Goal: Information Seeking & Learning: Learn about a topic

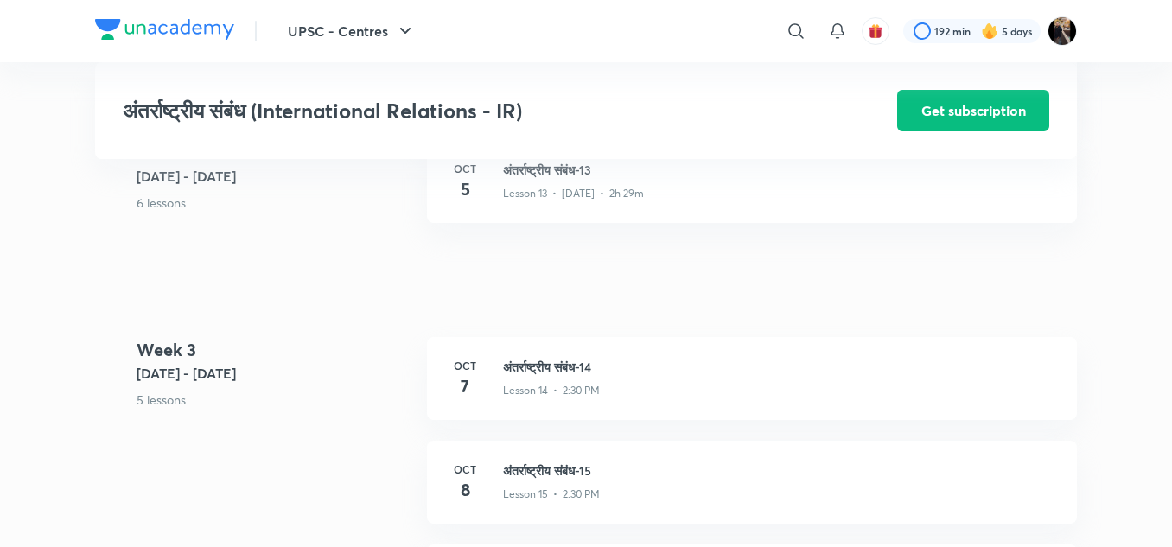
scroll to position [1944, 0]
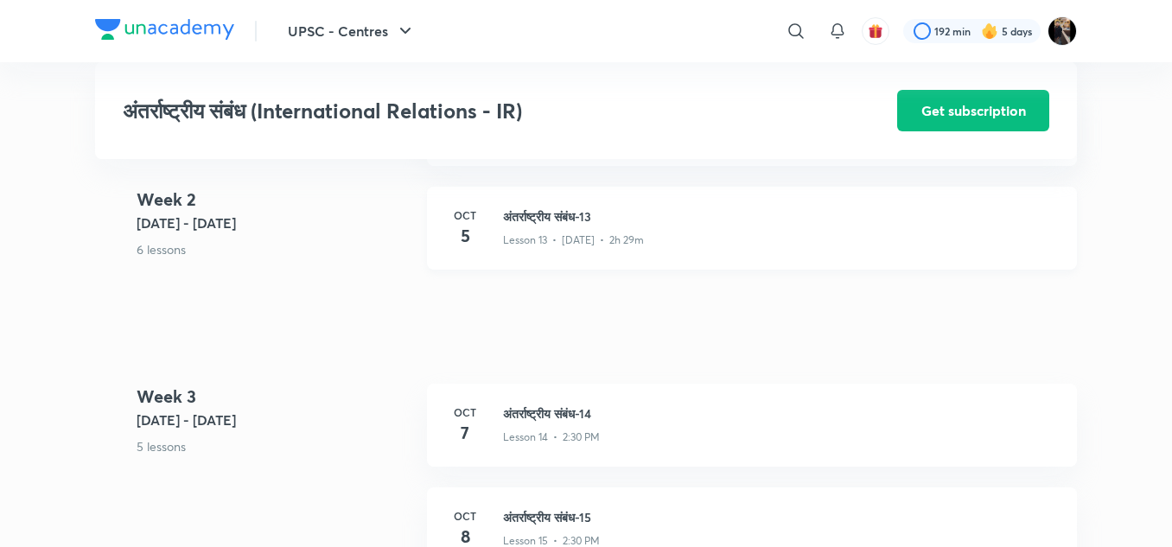
click at [560, 226] on h3 "अंतर्राष्ट्रीय संबंध-13" at bounding box center [779, 216] width 553 height 18
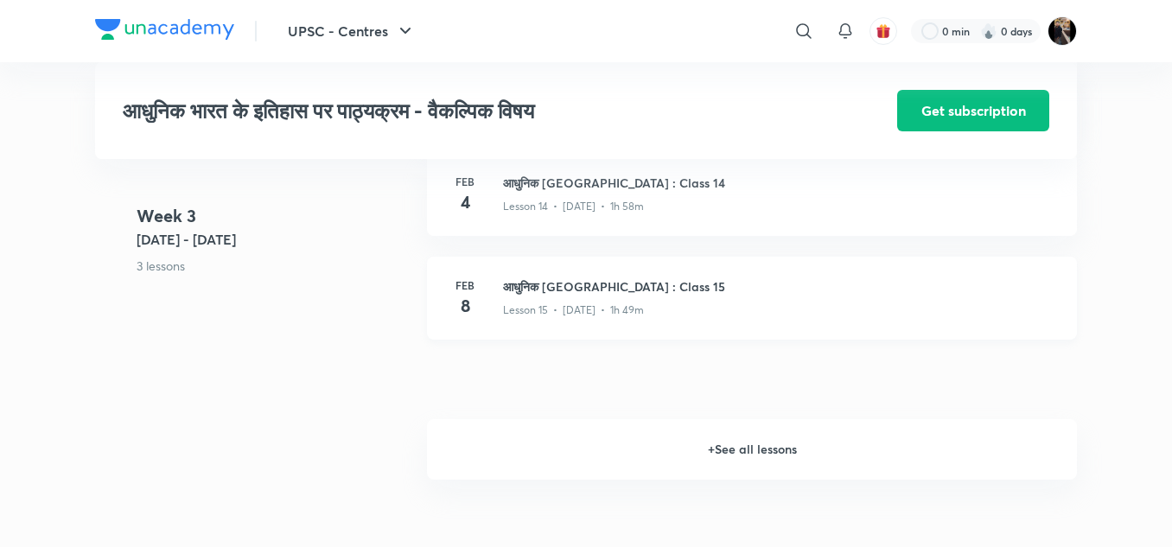
scroll to position [2176, 0]
click at [731, 460] on h6 "+ See all lessons" at bounding box center [752, 448] width 650 height 61
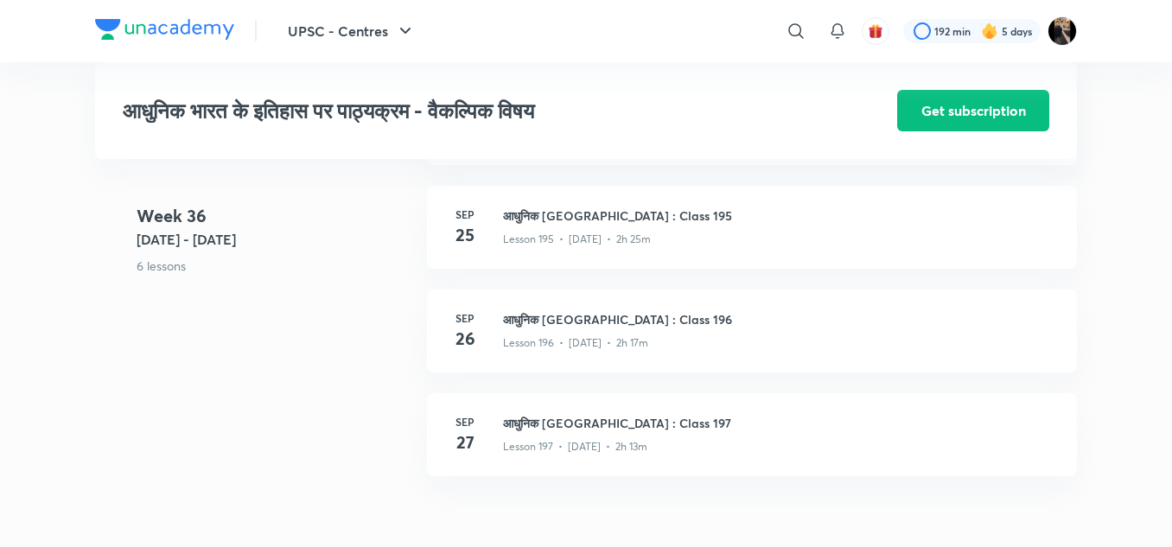
scroll to position [23999, 0]
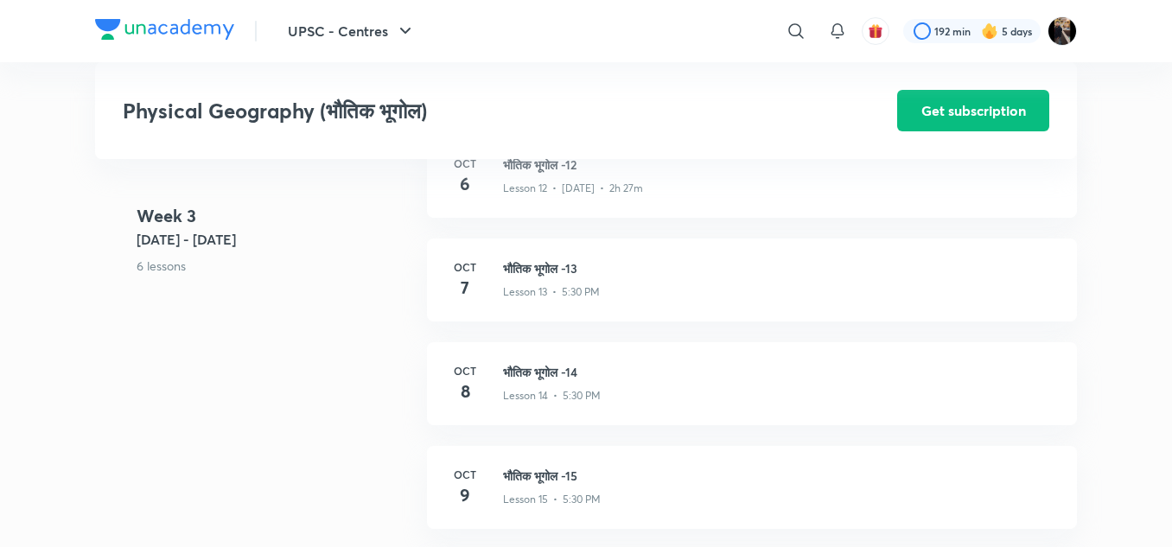
scroll to position [1980, 0]
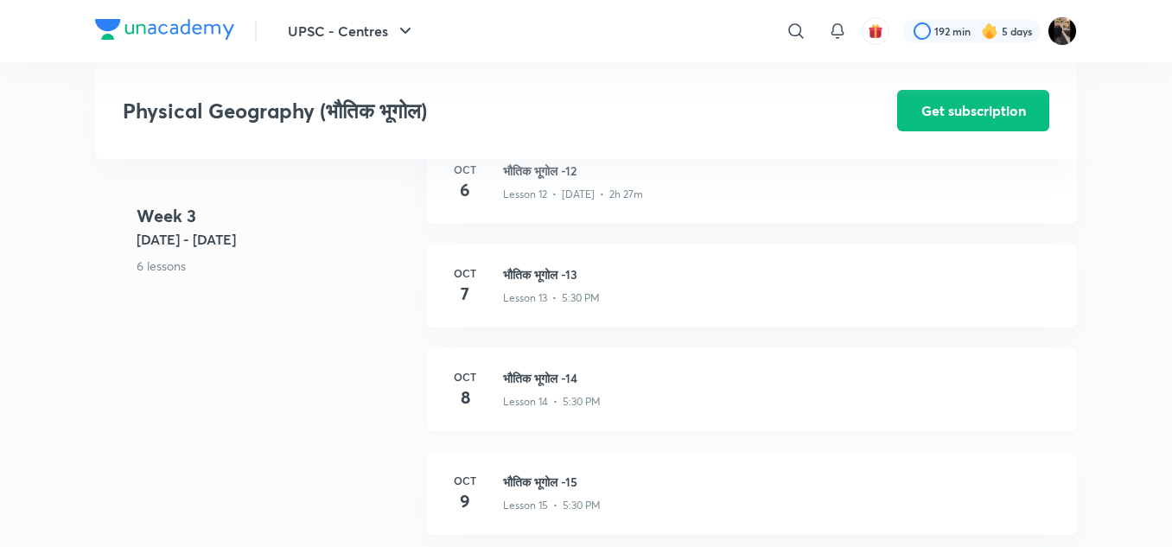
drag, startPoint x: 0, startPoint y: 0, endPoint x: 606, endPoint y: 362, distance: 706.0
click at [606, 362] on div "Oct 8 भौतिक भूगोल -14 Lesson 14 • 5:30 PM" at bounding box center [752, 389] width 650 height 83
click at [541, 271] on h3 "भौतिक भूगोल -13" at bounding box center [779, 274] width 553 height 18
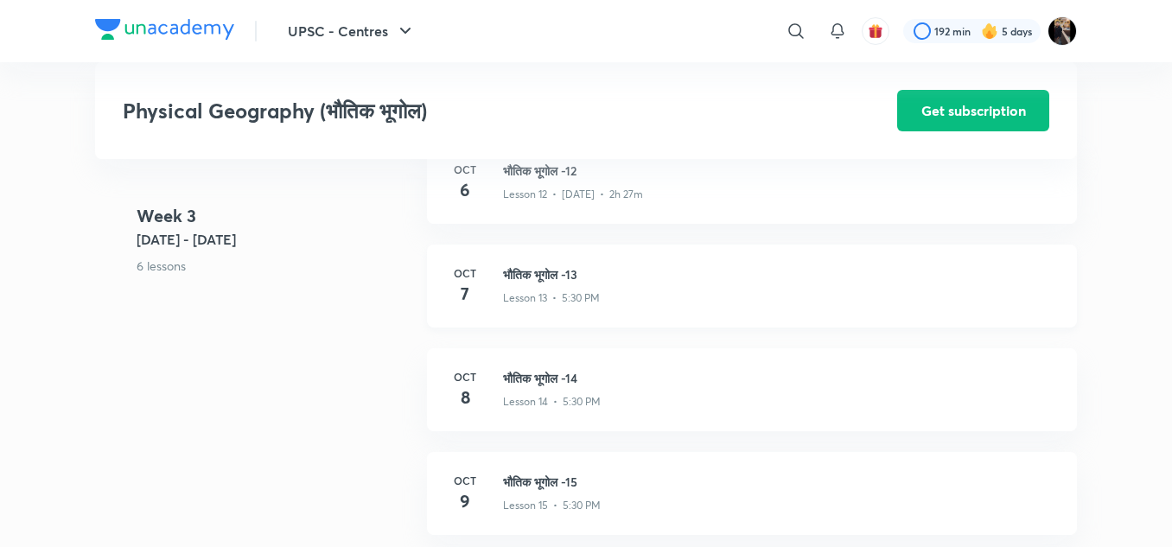
click at [541, 271] on h3 "भौतिक भूगोल -13" at bounding box center [779, 274] width 553 height 18
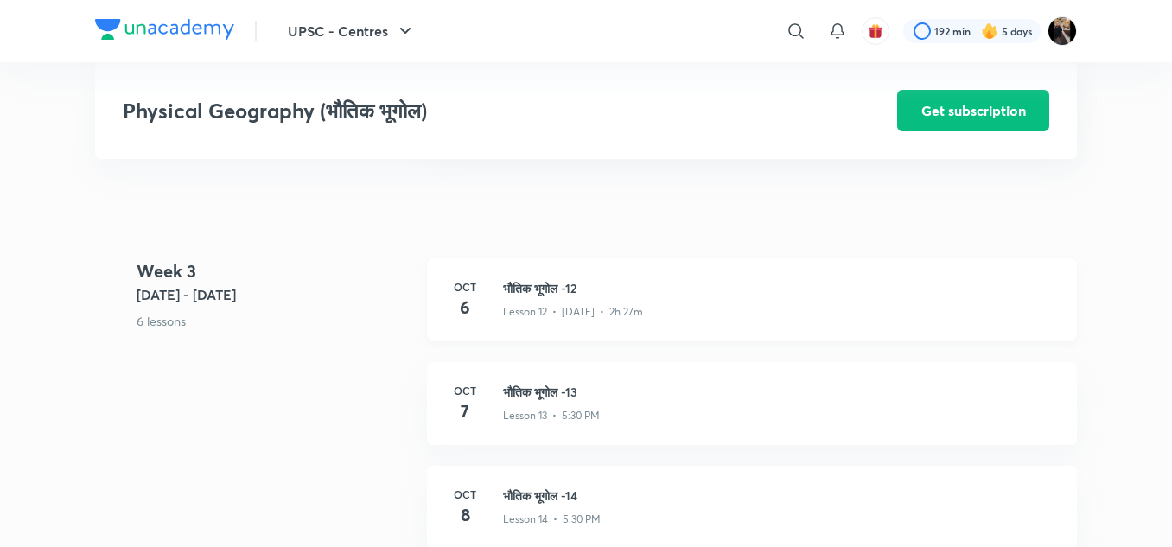
scroll to position [1861, 0]
click at [530, 283] on h3 "भौतिक भूगोल -12" at bounding box center [779, 289] width 553 height 18
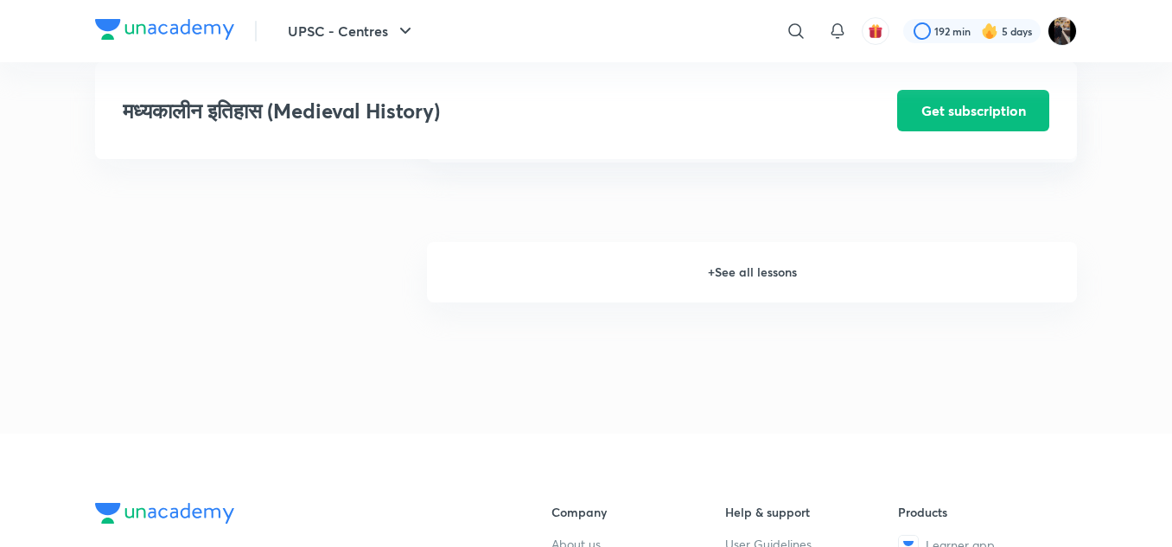
click at [762, 287] on h6 "+ See all lessons" at bounding box center [752, 272] width 650 height 61
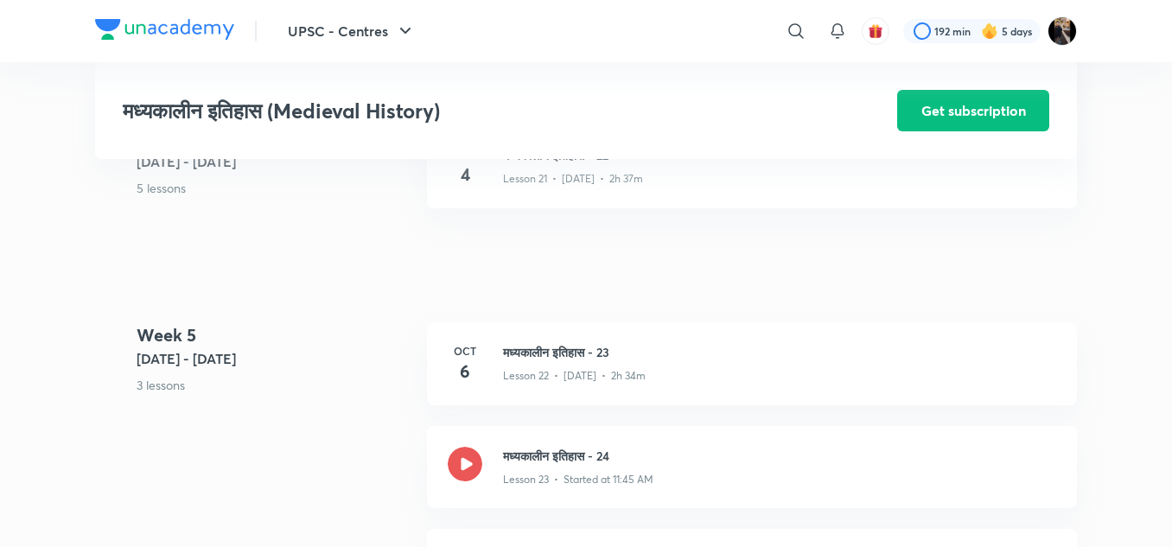
scroll to position [3021, 0]
click at [543, 362] on h3 "मध्यकालीन इतिहास - 23" at bounding box center [779, 353] width 553 height 18
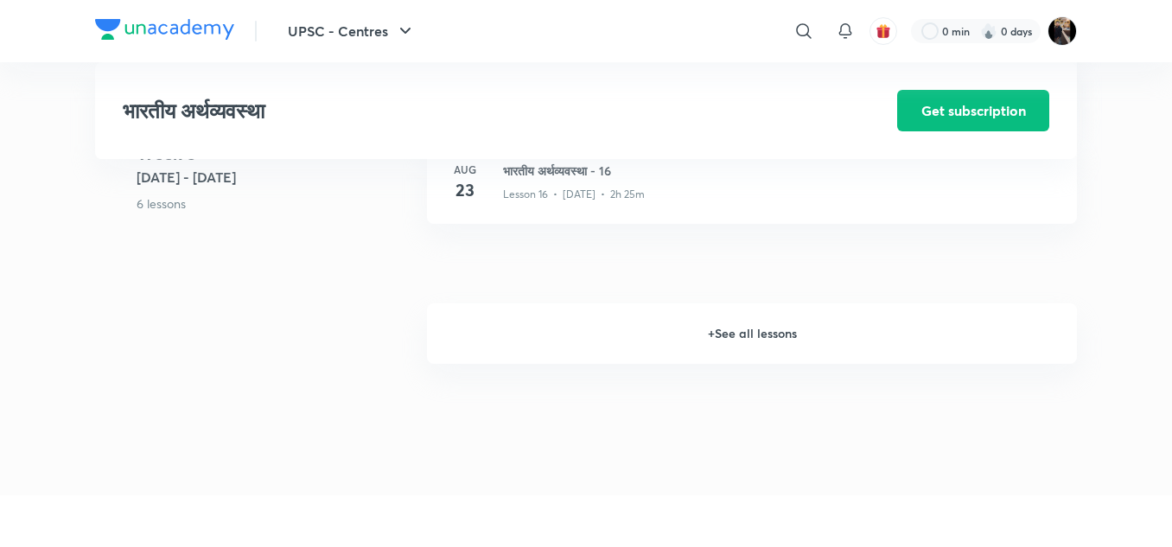
scroll to position [2367, 0]
click at [722, 337] on h6 "+ See all lessons" at bounding box center [752, 336] width 650 height 61
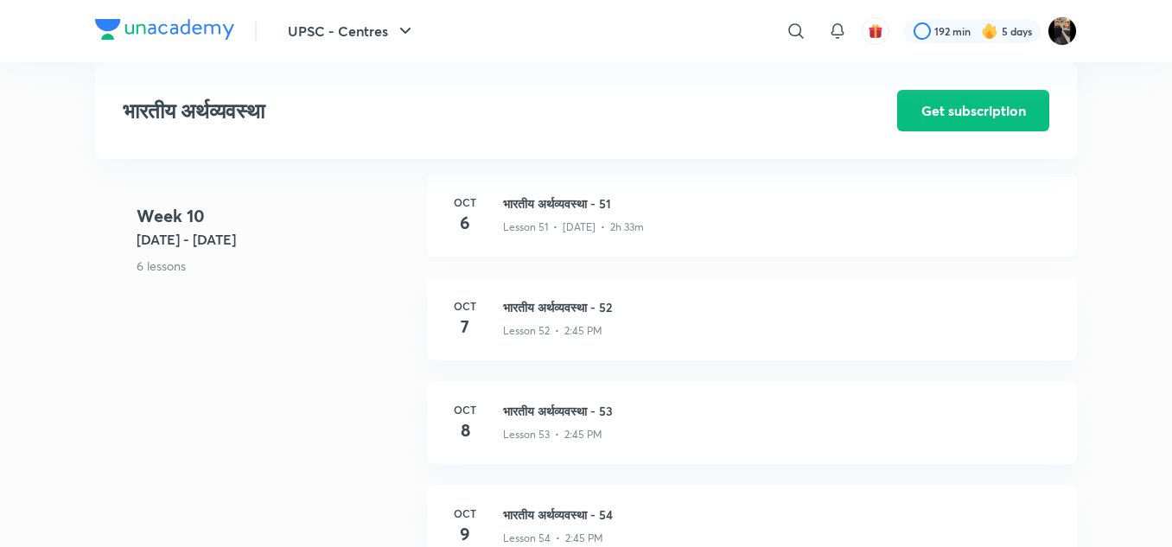
scroll to position [6620, 0]
click at [584, 202] on h3 "भारतीय अर्थव्यवस्था - 51" at bounding box center [779, 204] width 553 height 18
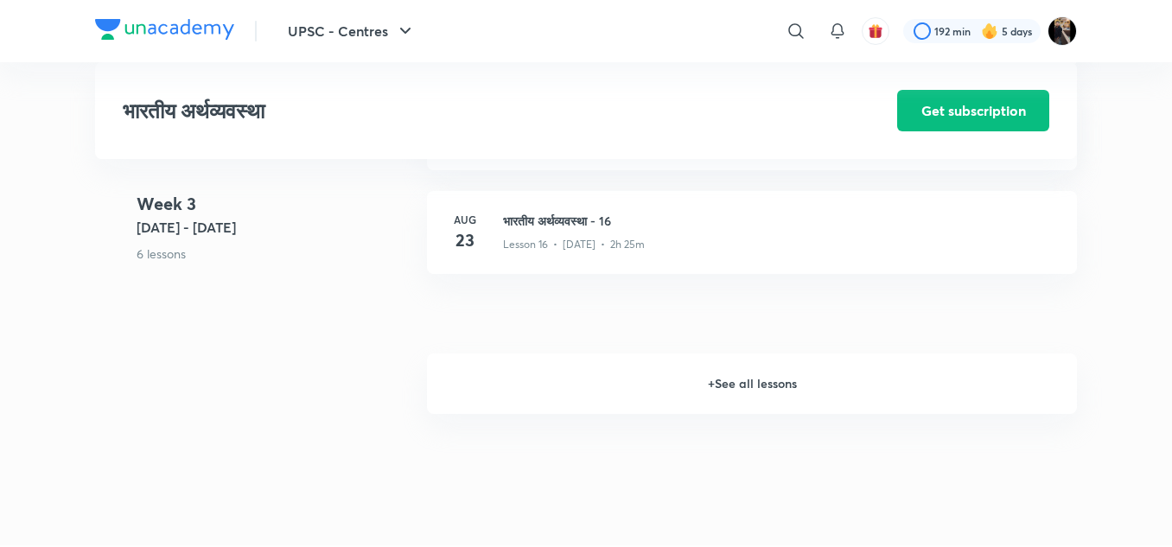
scroll to position [2305, 0]
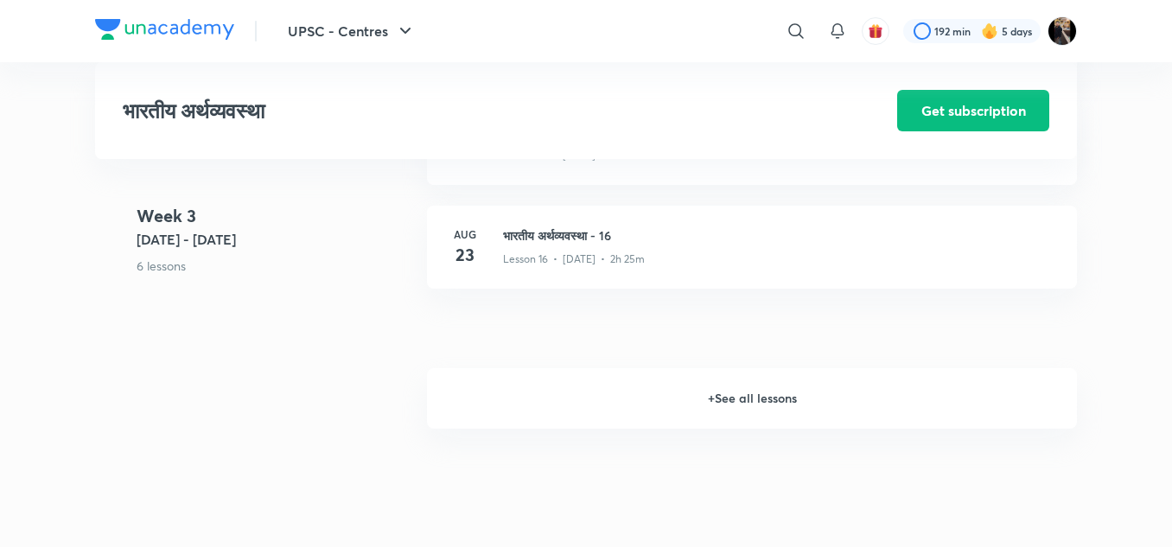
click at [719, 397] on h6 "+ See all lessons" at bounding box center [752, 398] width 650 height 61
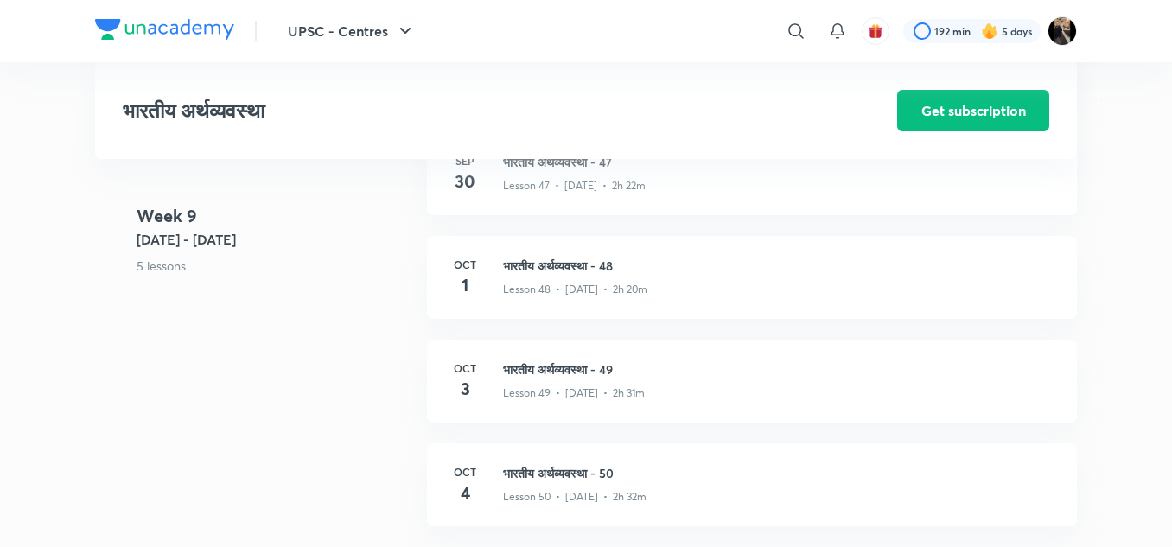
scroll to position [6158, 0]
click at [594, 363] on h3 "भारतीय अर्थव्यवस्था - 49" at bounding box center [779, 366] width 553 height 18
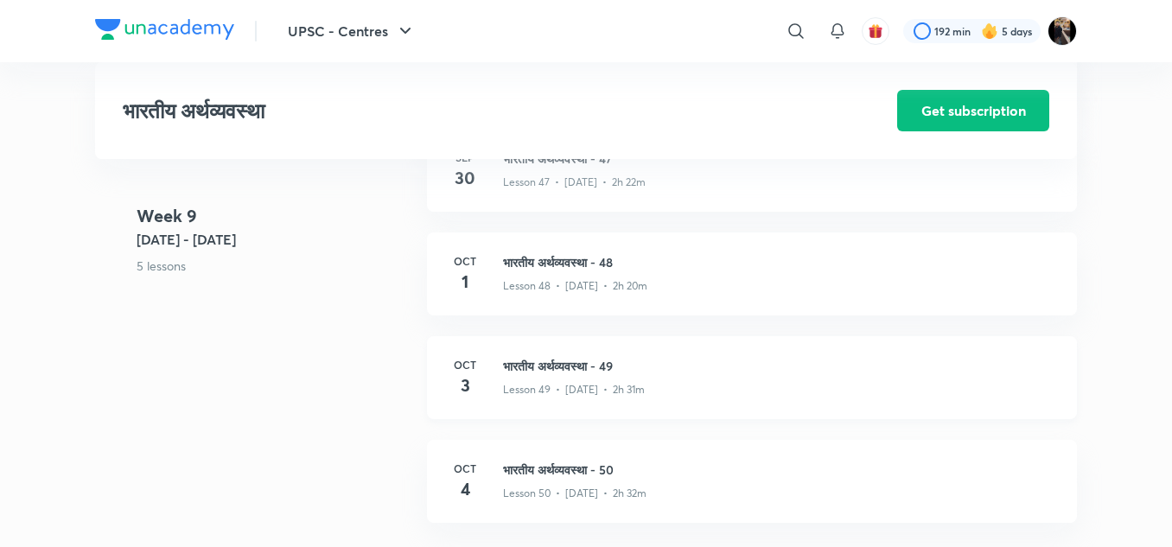
click at [594, 363] on h3 "भारतीय अर्थव्यवस्था - 49" at bounding box center [779, 366] width 553 height 18
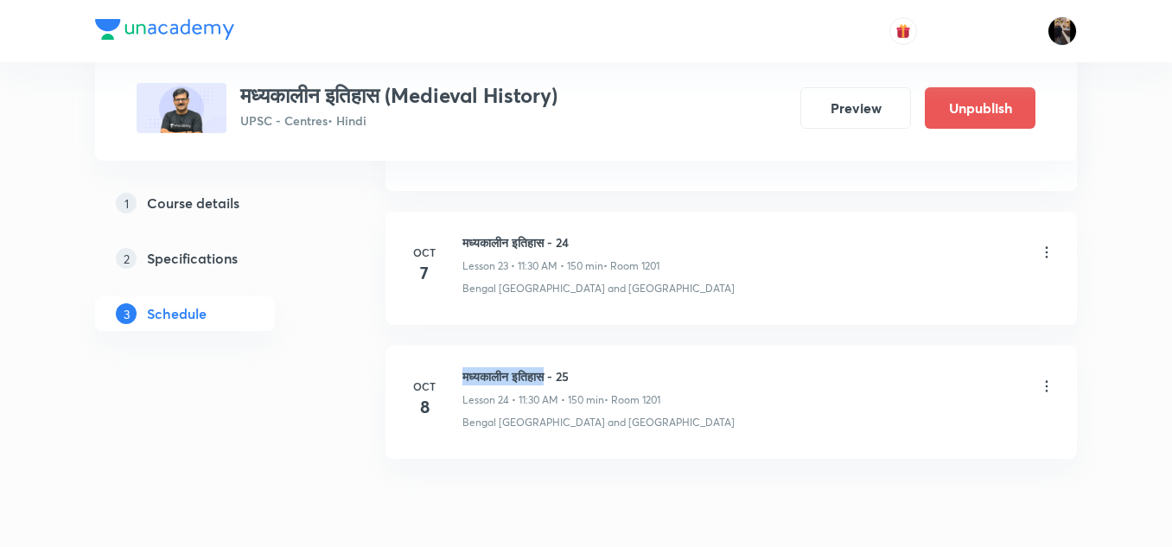
drag, startPoint x: 463, startPoint y: 378, endPoint x: 561, endPoint y: 379, distance: 98.6
click at [561, 379] on h6 "मध्यकालीन इतिहास - 25" at bounding box center [562, 376] width 198 height 18
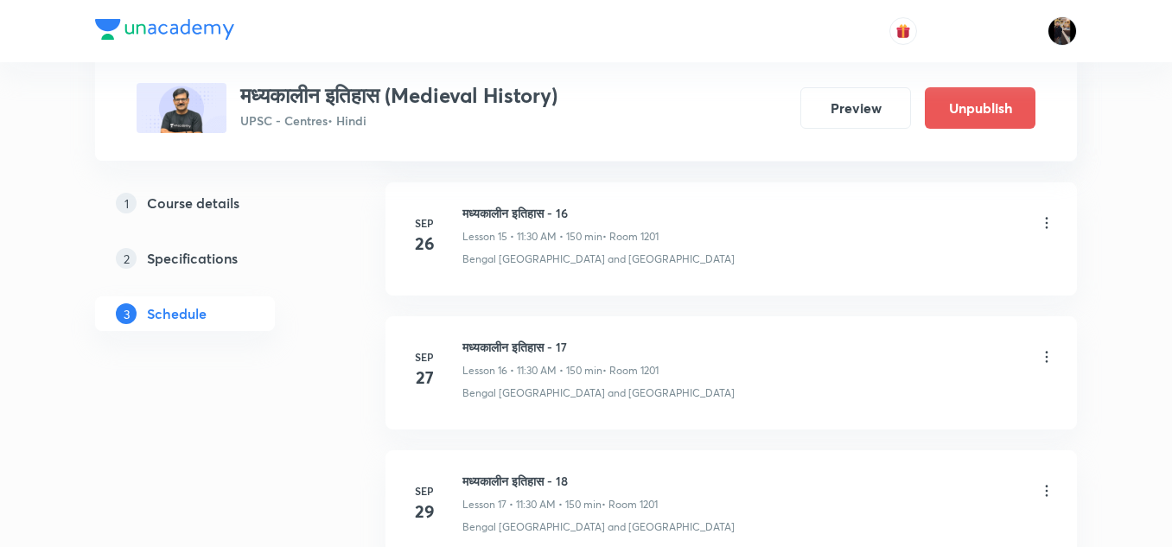
scroll to position [2974, 0]
